Goal: Understand process/instructions: Learn how to perform a task or action

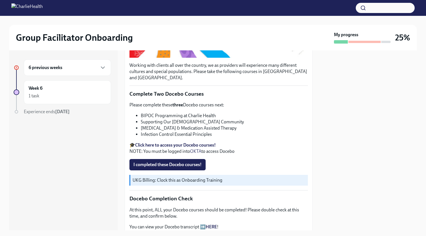
click at [149, 102] on p "Please complete these three Docebo courses next:" at bounding box center [218, 105] width 178 height 6
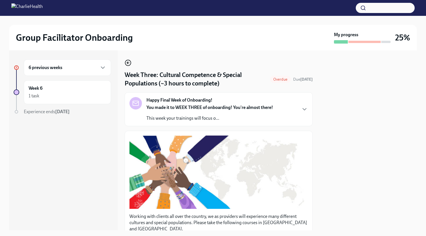
click at [128, 63] on icon "button" at bounding box center [128, 62] width 7 height 7
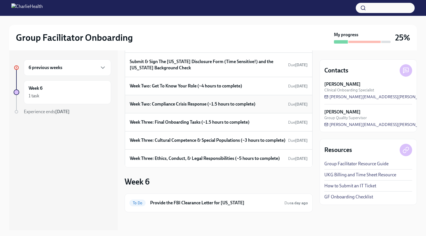
scroll to position [42, 0]
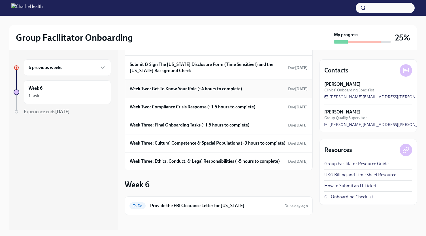
click at [177, 92] on h6 "Week Two: Get To Know Your Role (~4 hours to complete)" at bounding box center [186, 89] width 112 height 6
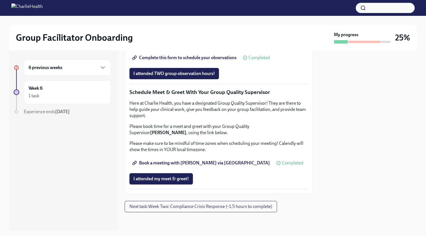
scroll to position [543, 0]
click at [171, 204] on span "Next task : Week Two: Compliance Crisis Response (~1.5 hours to complete)" at bounding box center [200, 207] width 143 height 6
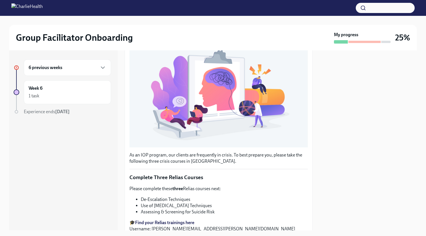
scroll to position [177, 0]
